Goal: Task Accomplishment & Management: Use online tool/utility

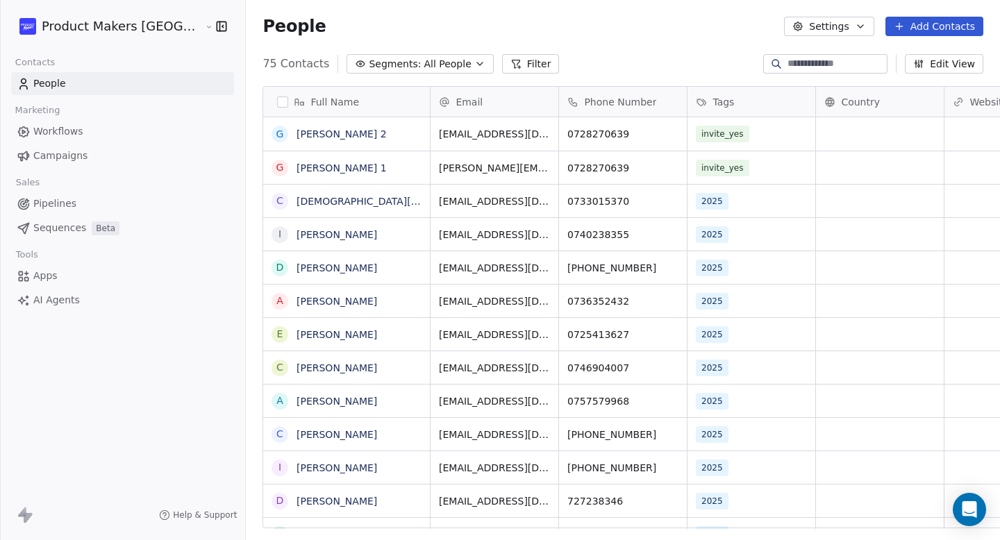
scroll to position [465, 797]
click at [714, 166] on div "invite_yes" at bounding box center [738, 168] width 85 height 17
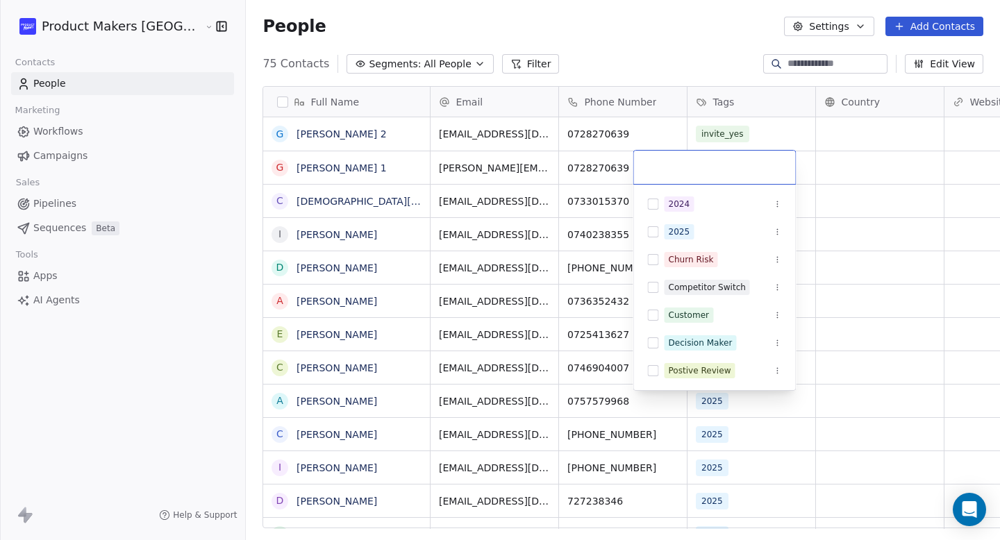
click at [707, 137] on html "Product Makers Romania Contacts People Marketing Workflows Campaigns Sales Pipe…" at bounding box center [500, 270] width 1000 height 540
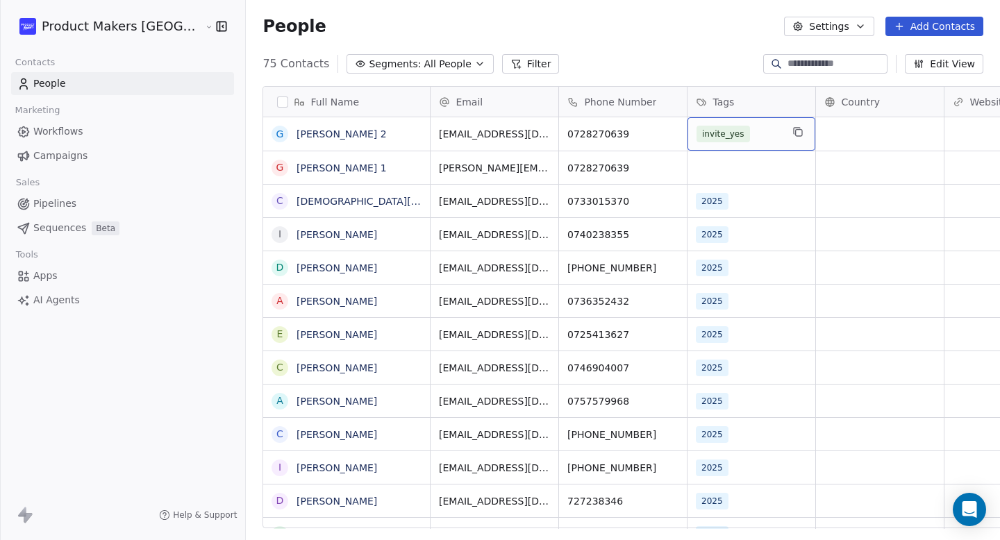
click at [707, 137] on div "invite_yes" at bounding box center [738, 134] width 85 height 17
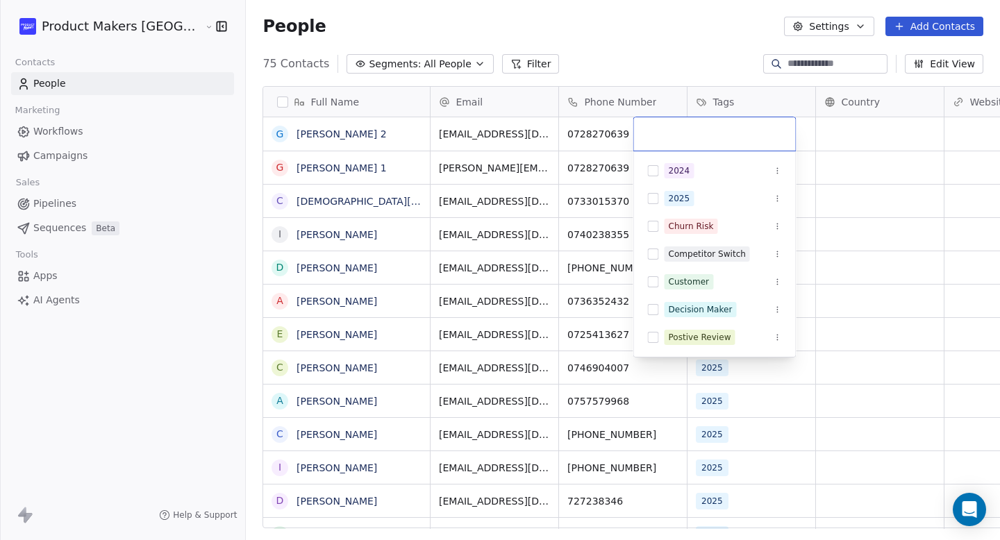
click at [676, 37] on html "Product Makers Romania Contacts People Marketing Workflows Campaigns Sales Pipe…" at bounding box center [500, 270] width 1000 height 540
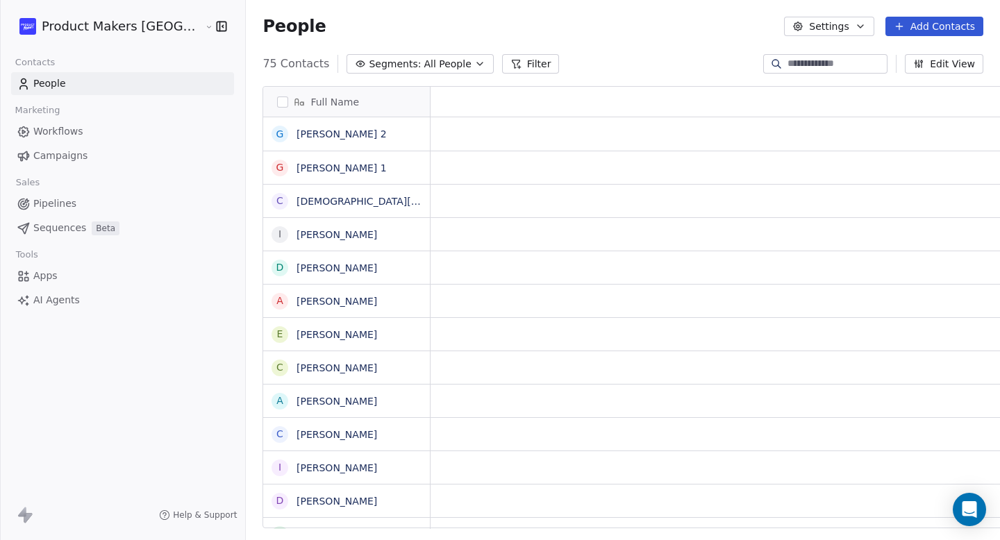
scroll to position [11, 10]
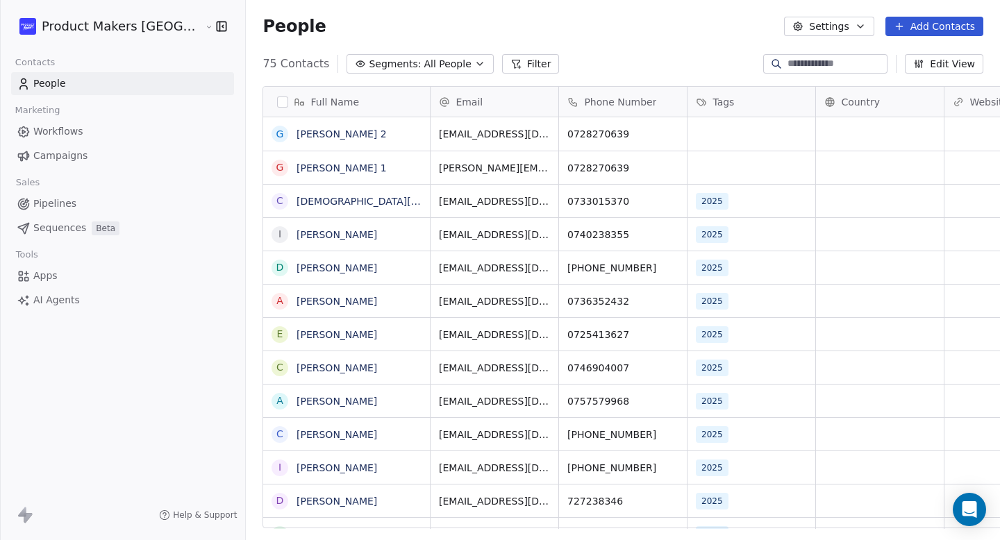
click at [113, 128] on link "Workflows" at bounding box center [122, 131] width 223 height 23
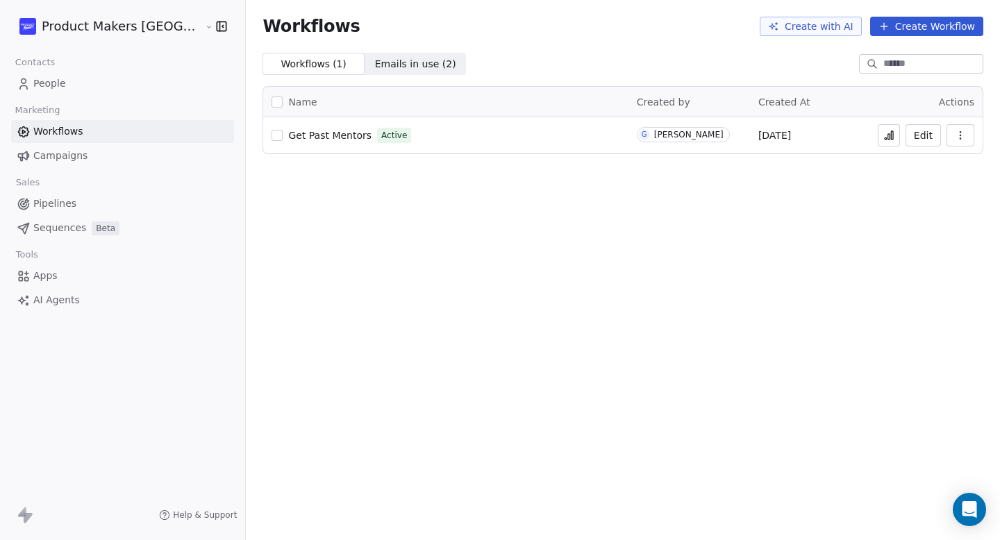
click at [299, 136] on span "Get Past Mentors" at bounding box center [329, 135] width 83 height 11
click at [79, 87] on link "People" at bounding box center [122, 83] width 223 height 23
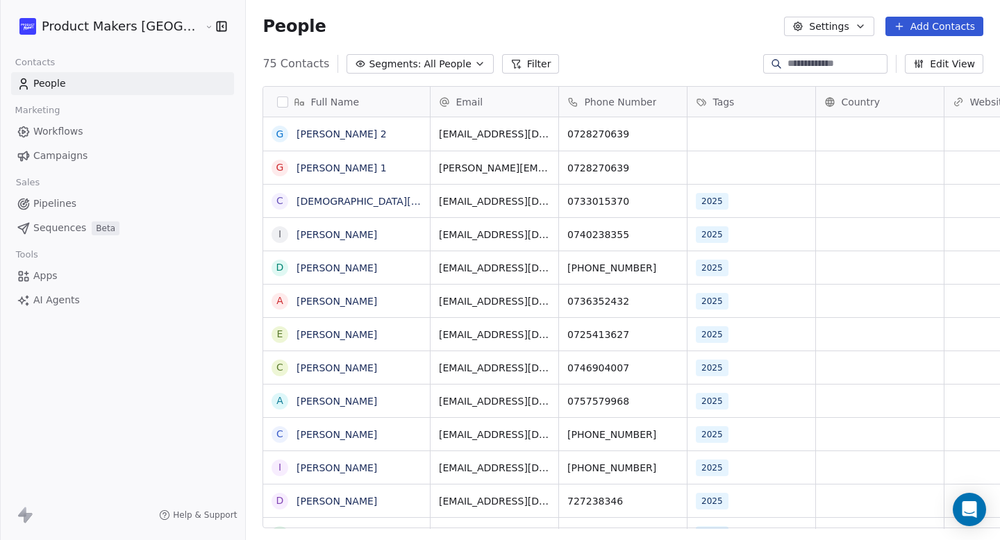
scroll to position [465, 797]
click at [687, 135] on div "grid" at bounding box center [751, 133] width 128 height 33
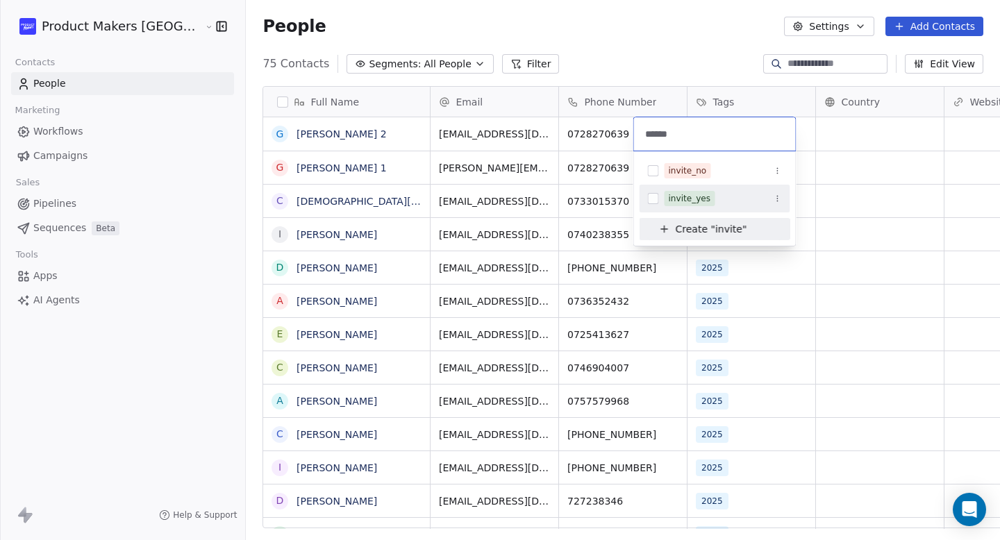
type input "******"
click at [652, 199] on button "Suggestions" at bounding box center [653, 198] width 11 height 11
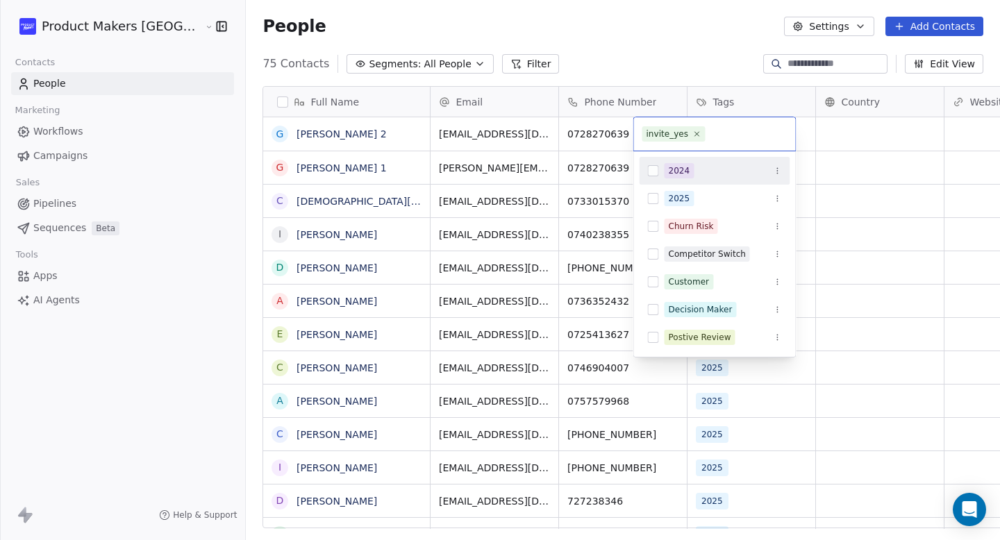
click at [738, 68] on html "Product Makers [GEOGRAPHIC_DATA] Contacts People Marketing Workflows Campaigns …" at bounding box center [500, 270] width 1000 height 540
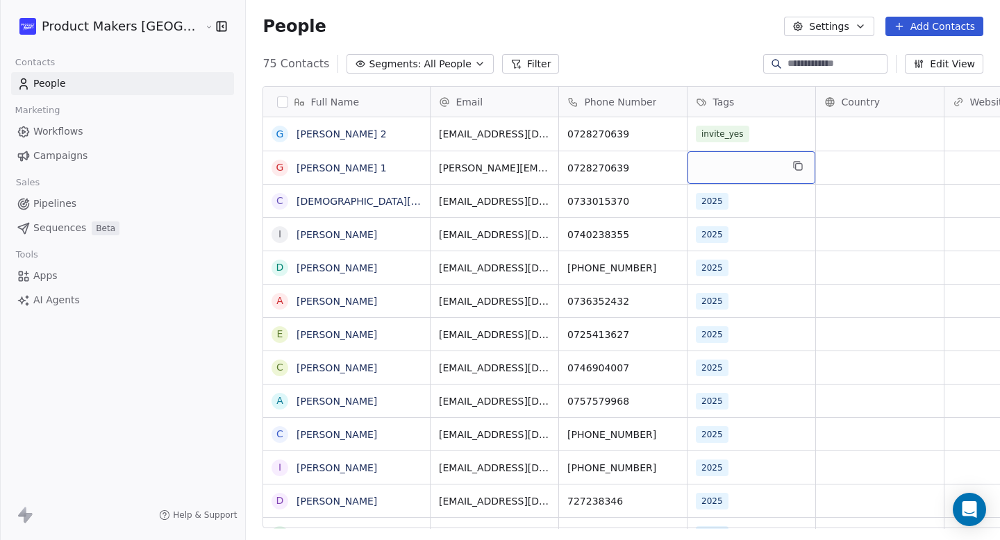
click at [687, 172] on div "grid" at bounding box center [751, 167] width 128 height 33
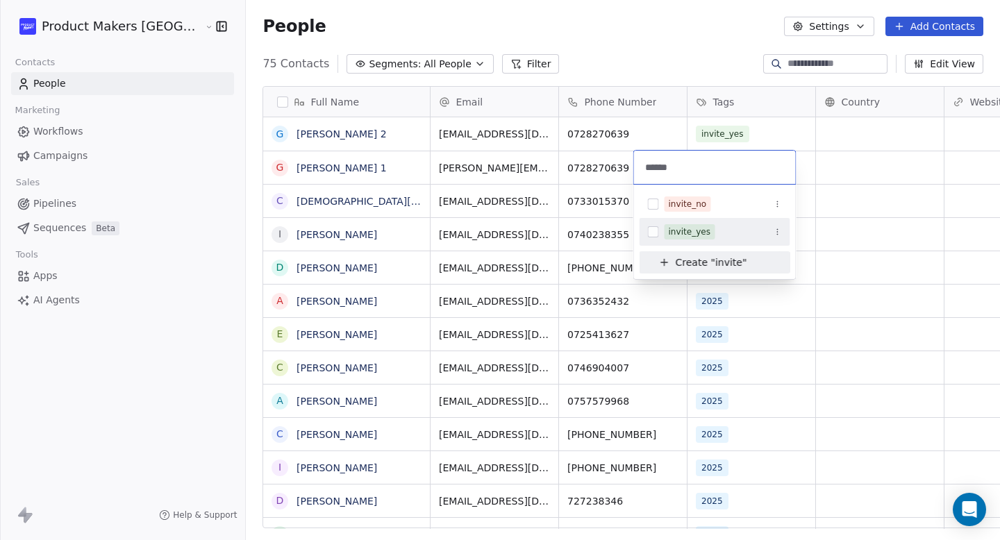
type input "******"
click at [653, 236] on button "Suggestions" at bounding box center [653, 231] width 11 height 11
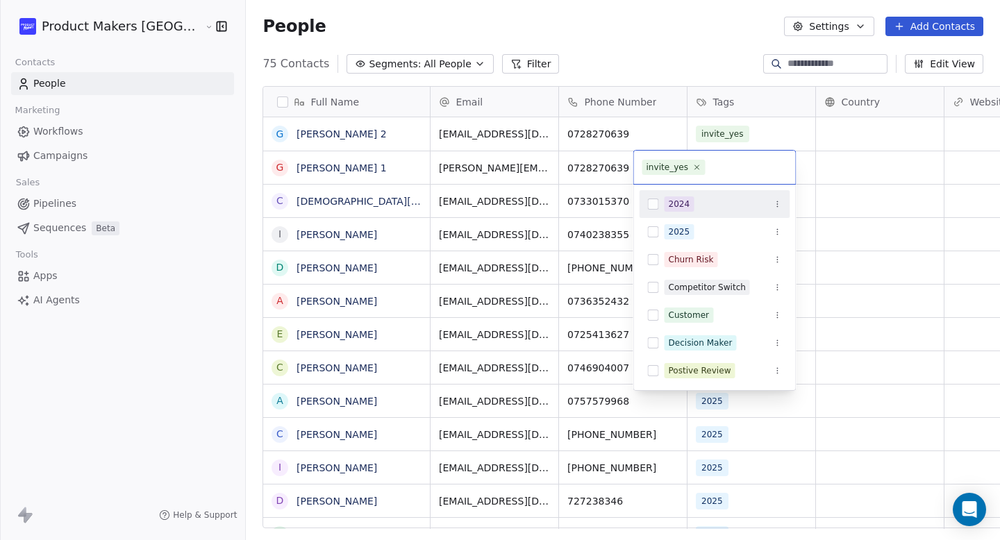
click at [669, 34] on html "Product Makers [GEOGRAPHIC_DATA] Contacts People Marketing Workflows Campaigns …" at bounding box center [500, 270] width 1000 height 540
